Goal: Task Accomplishment & Management: Manage account settings

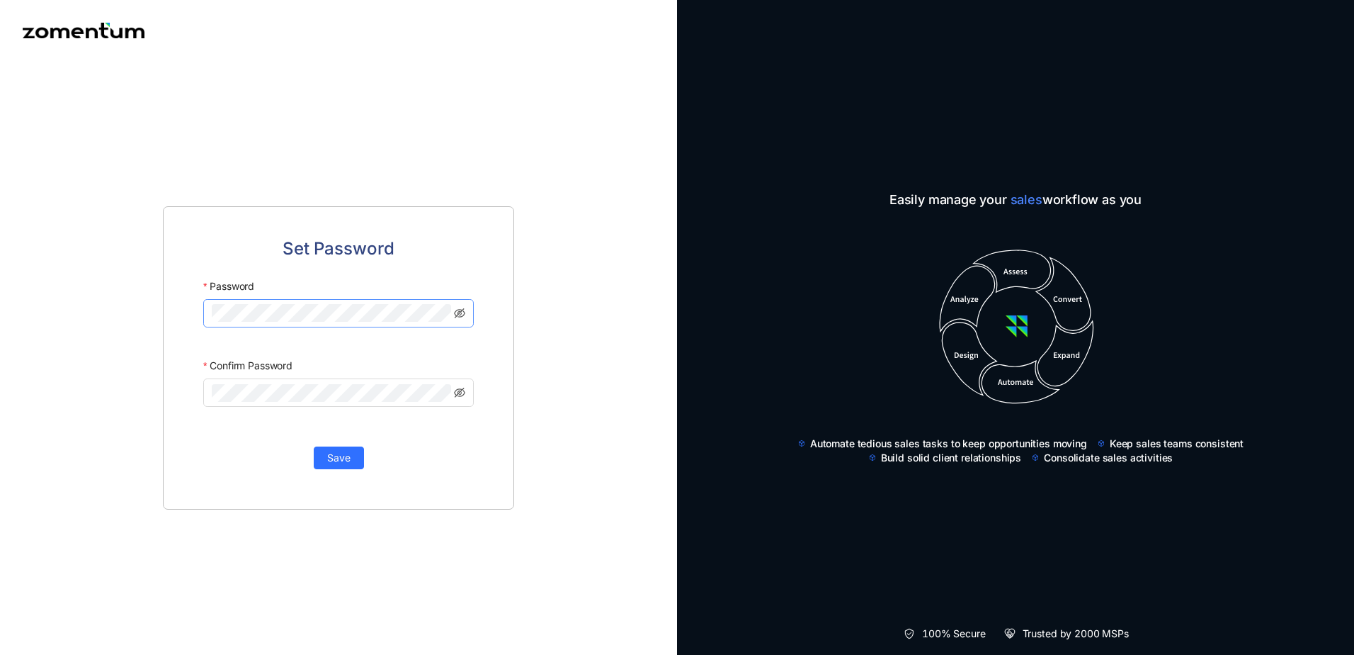
click at [438, 312] on keeper-lock "Open Keeper Popup" at bounding box center [441, 313] width 17 height 17
click at [443, 306] on keeper-lock "Open Keeper Popup" at bounding box center [441, 311] width 17 height 17
click at [462, 392] on div at bounding box center [338, 395] width 271 height 37
click at [465, 395] on div at bounding box center [338, 395] width 271 height 37
click at [21, 375] on div "Set Password Password Confirm Password The two passwords that you entered do no…" at bounding box center [338, 358] width 677 height 594
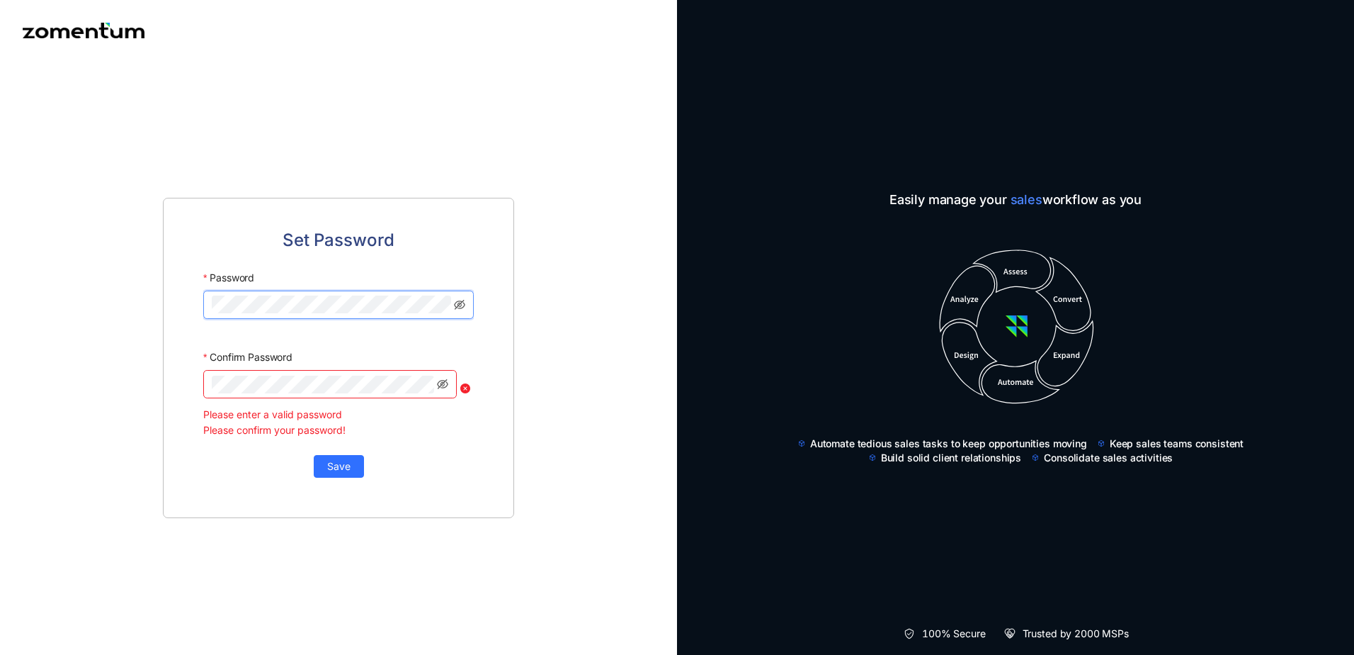
click at [445, 302] on keeper-lock "Open Keeper Popup" at bounding box center [441, 304] width 17 height 17
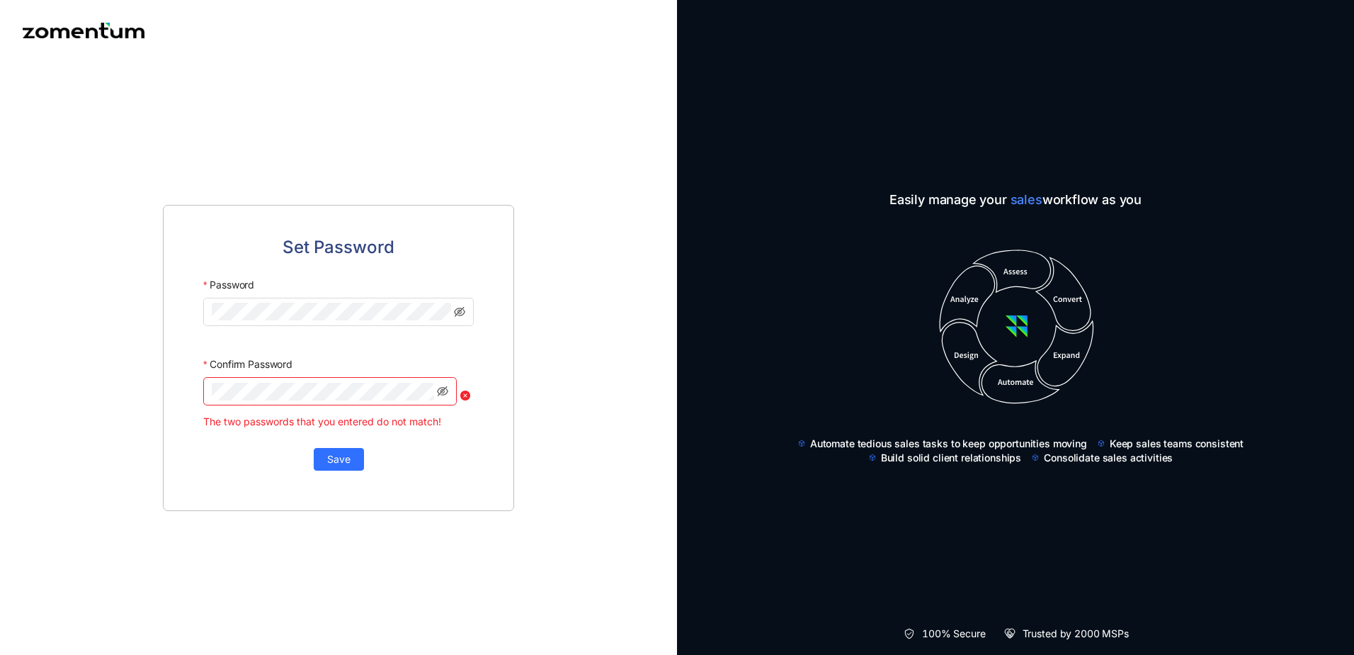
click at [466, 390] on div at bounding box center [338, 395] width 271 height 37
click at [464, 397] on div at bounding box center [338, 395] width 271 height 37
click at [467, 392] on div at bounding box center [338, 395] width 271 height 37
click at [468, 392] on div at bounding box center [338, 395] width 271 height 37
click at [83, 392] on div "Set Password Password Confirm Password The two passwords that you entered do no…" at bounding box center [338, 358] width 677 height 594
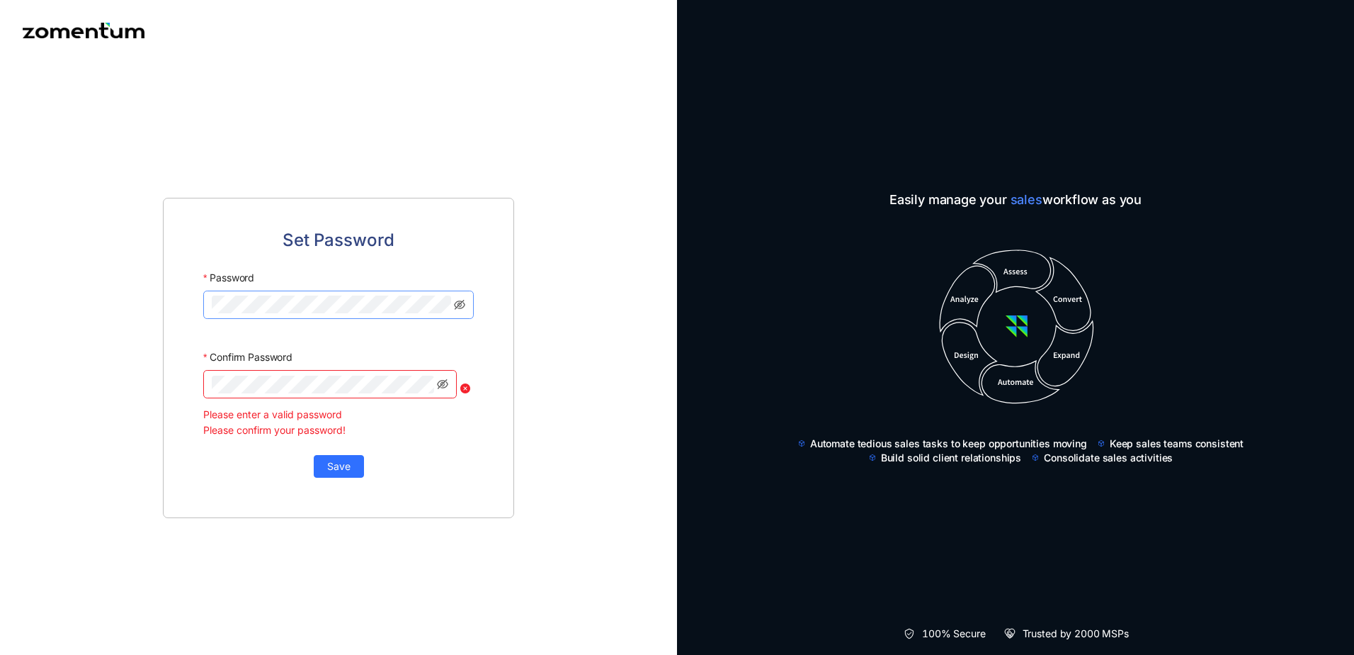
click at [440, 311] on keeper-lock "Open Keeper Popup" at bounding box center [441, 304] width 17 height 17
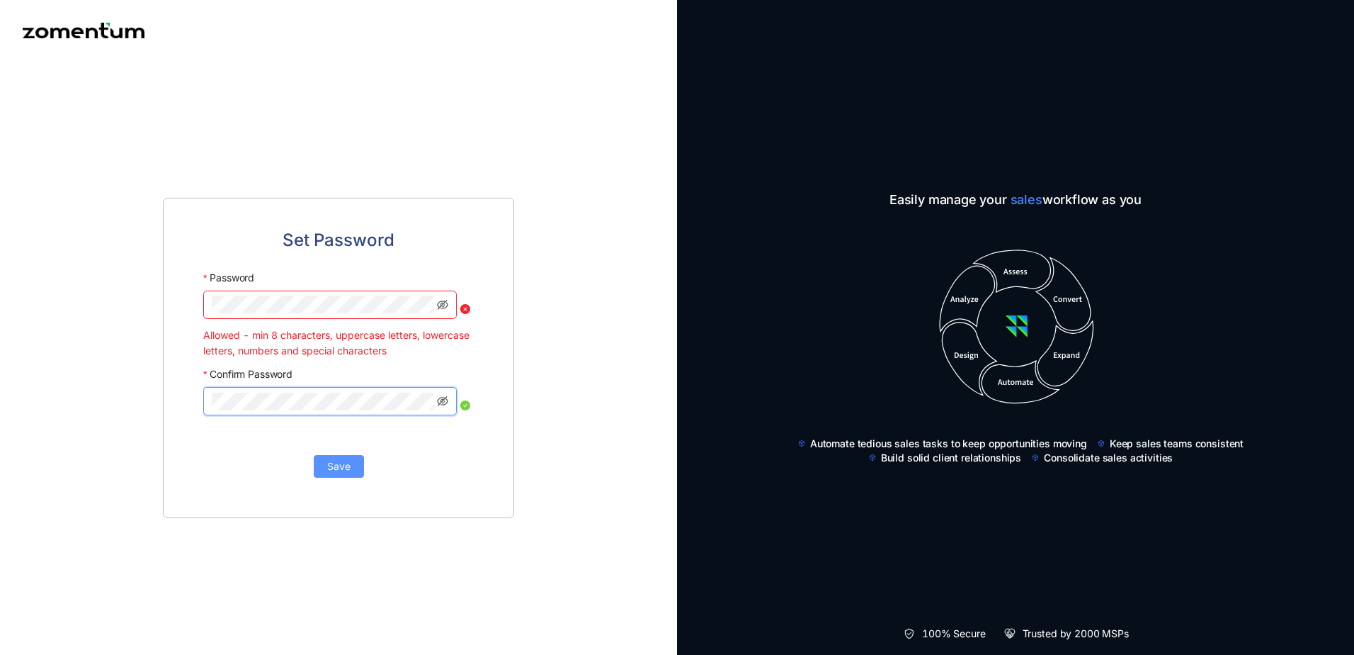
click at [340, 463] on span "Save" at bounding box center [338, 466] width 23 height 16
click at [113, 319] on div "Set Password Password Allowed - min 8 characters, uppercase letters, lowercase …" at bounding box center [338, 358] width 677 height 594
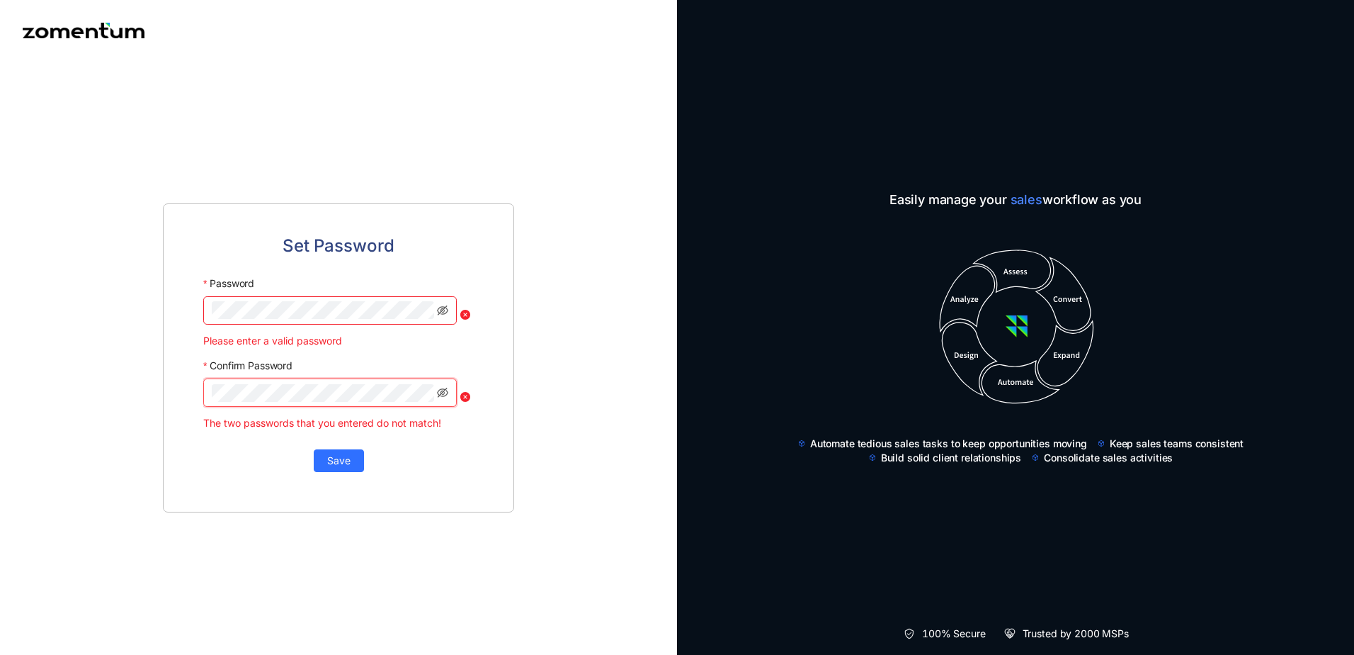
click at [18, 436] on div "Set Password Password Please enter a valid password Confirm Password The two pa…" at bounding box center [338, 358] width 677 height 594
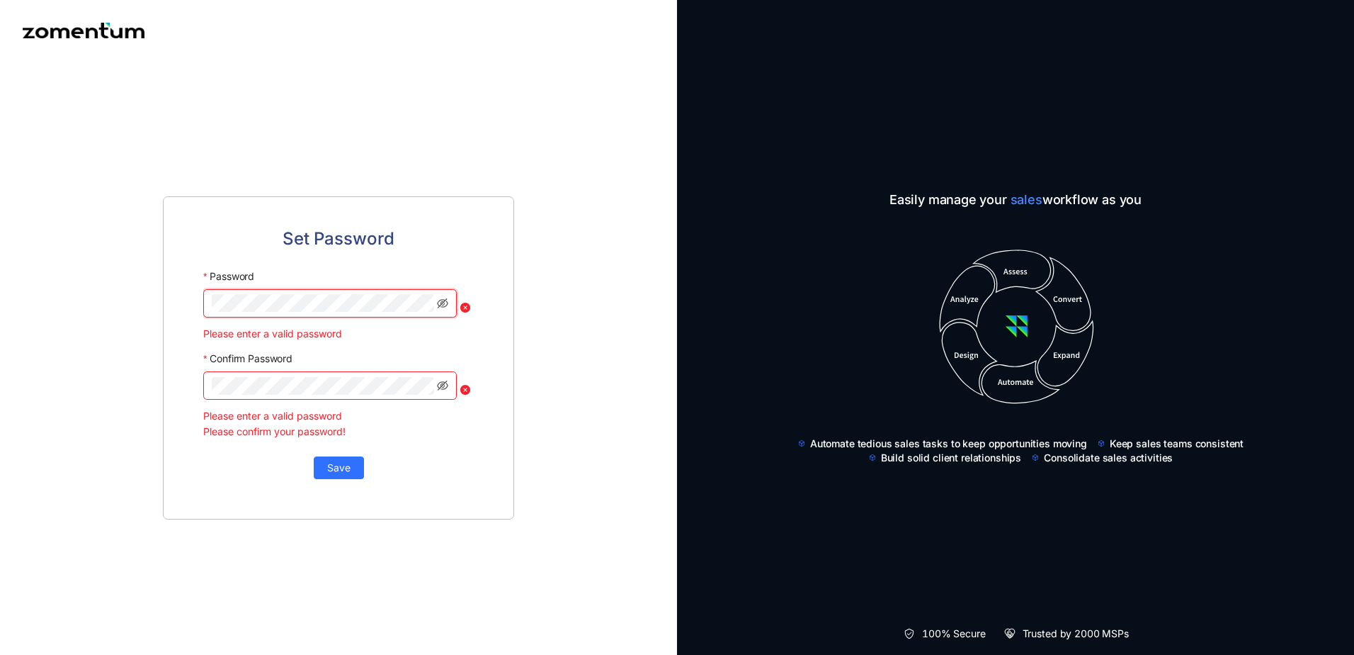
click at [425, 299] on keeper-lock "Open Keeper Popup" at bounding box center [424, 303] width 17 height 17
click at [427, 298] on keeper-lock "Open Keeper Popup" at bounding box center [424, 303] width 17 height 17
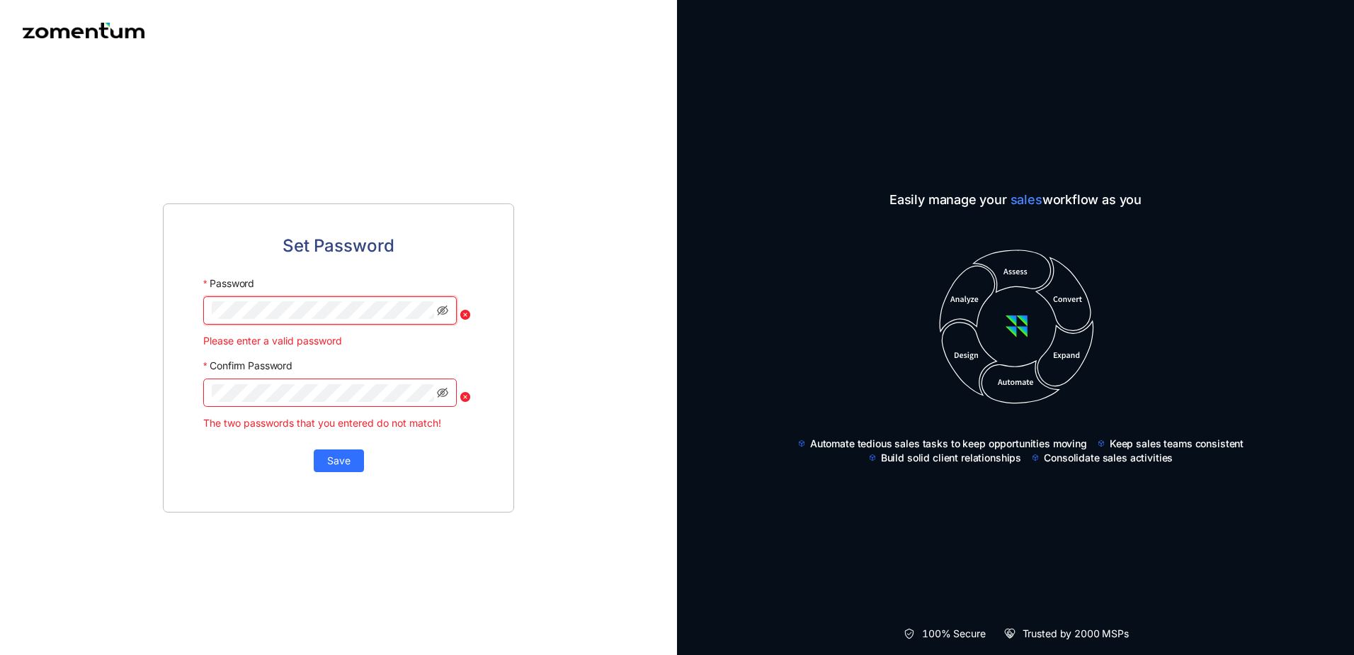
click at [428, 309] on keeper-lock "Open Keeper Popup" at bounding box center [424, 310] width 17 height 17
click at [57, 389] on div "Set Password Password Please enter a valid password Confirm Password The two pa…" at bounding box center [338, 358] width 677 height 594
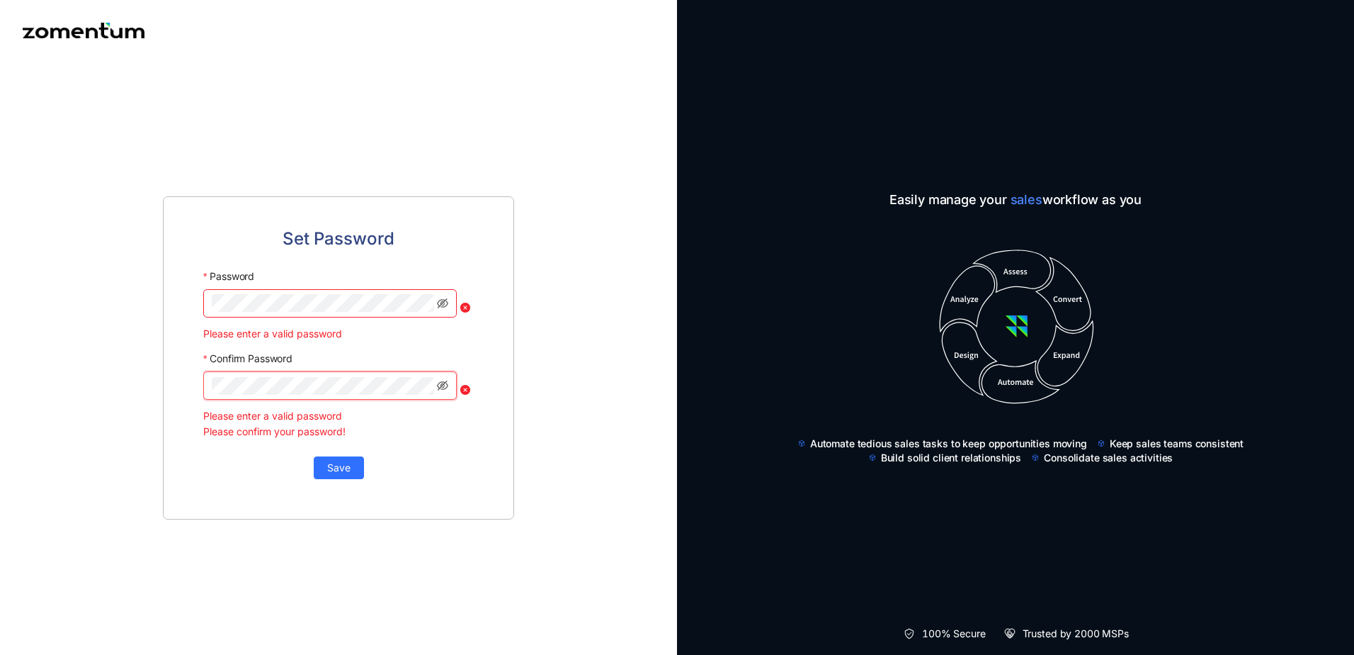
click at [454, 433] on div "Please confirm your password!" at bounding box center [338, 432] width 271 height 16
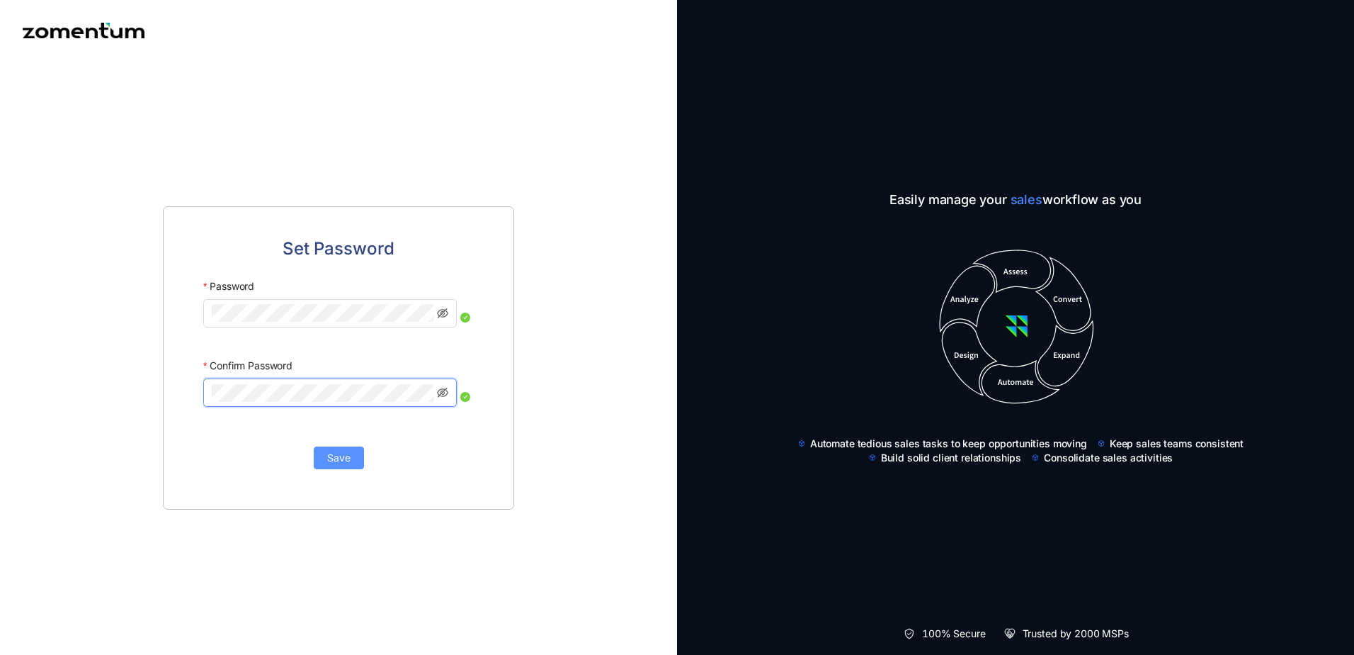
click at [338, 460] on span "Save" at bounding box center [338, 458] width 23 height 16
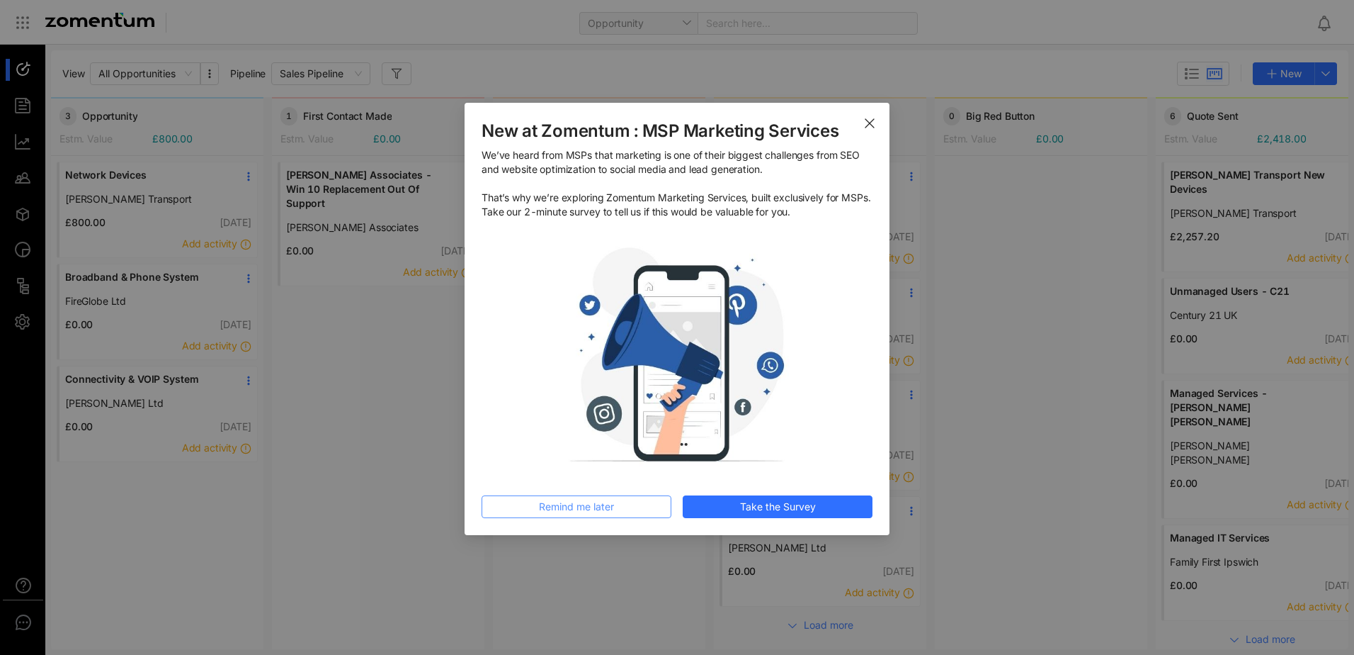
click at [594, 499] on span "Remind me later" at bounding box center [576, 507] width 75 height 16
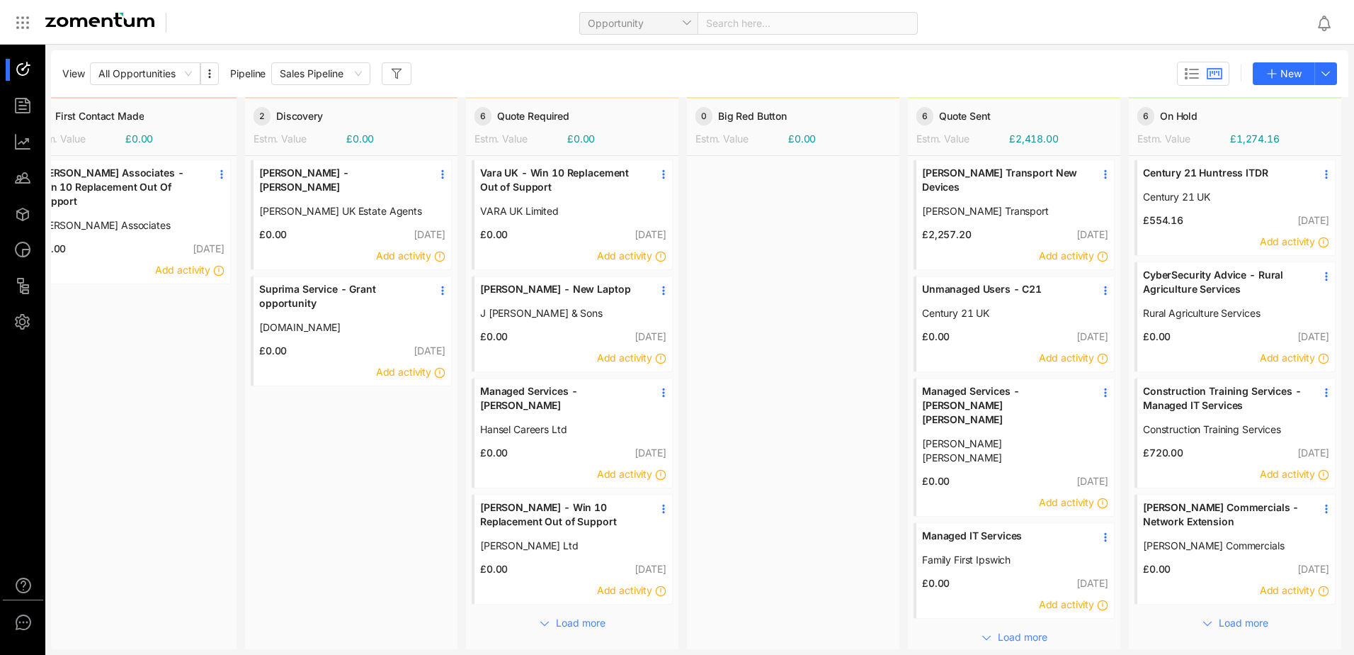
scroll to position [2, 0]
